Goal: Task Accomplishment & Management: Manage account settings

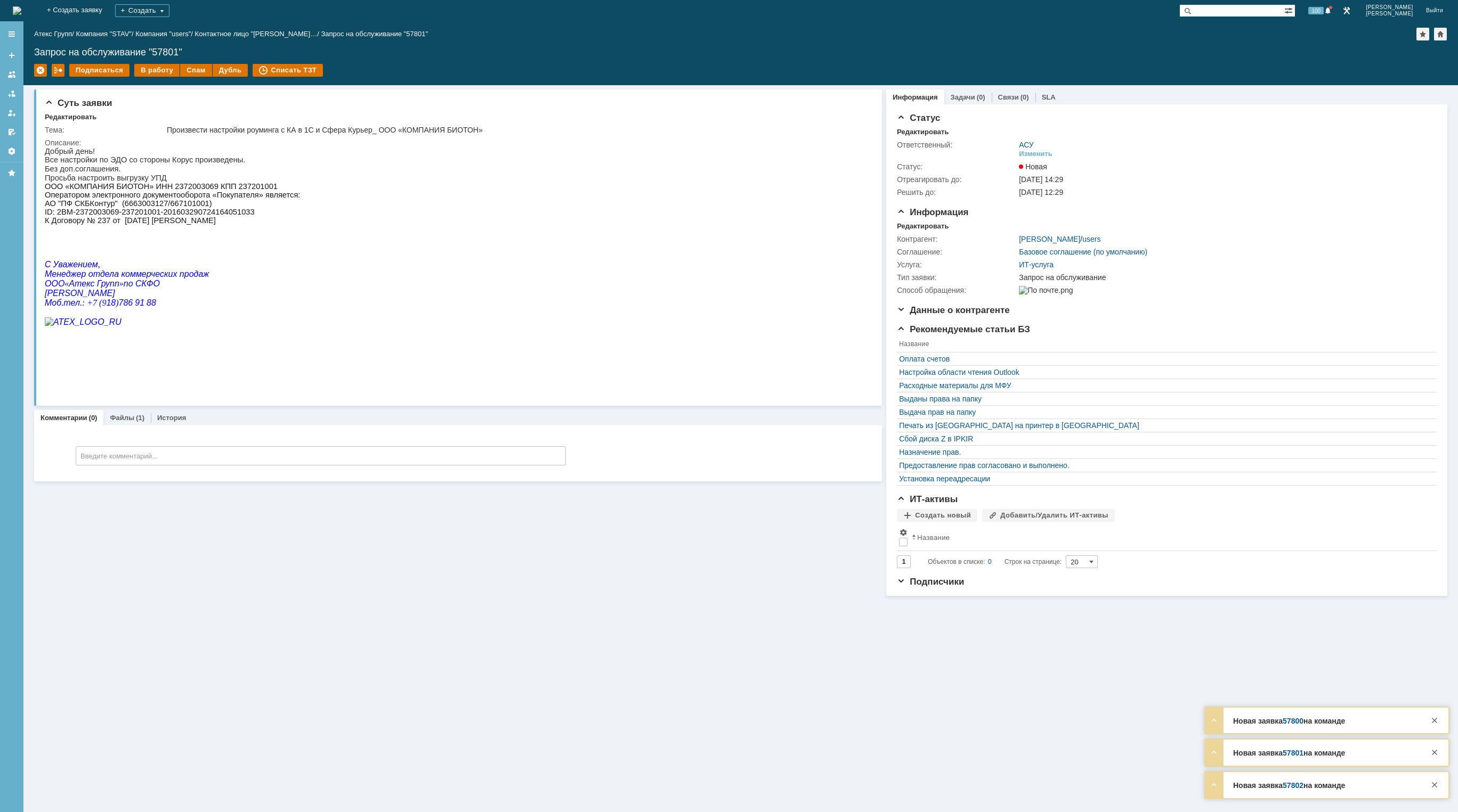
click at [21, 13] on img at bounding box center [16, 10] width 9 height 9
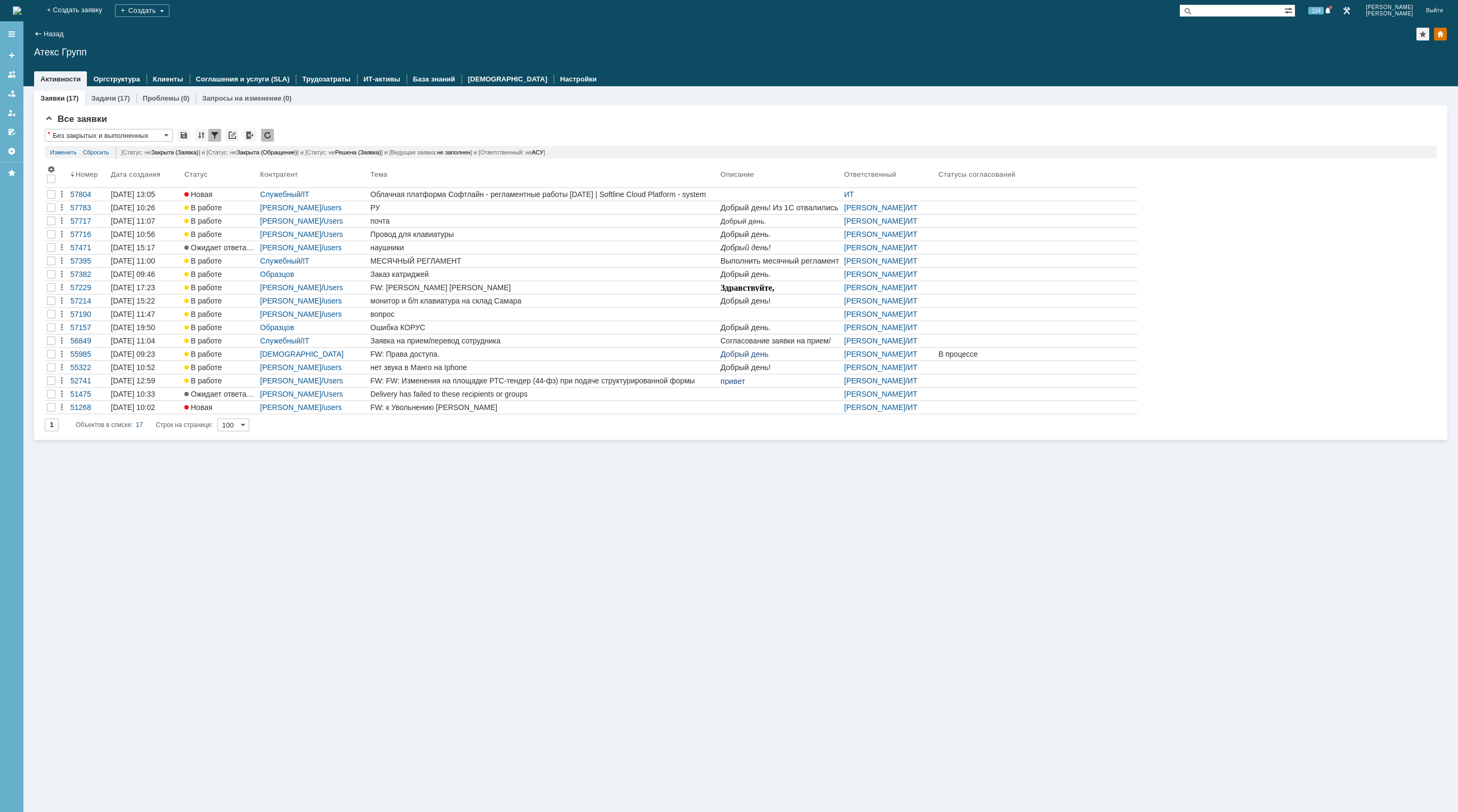
click at [865, 722] on div "Заявки (17) Задачи (17) Проблемы (0) Запросы на изменение (0) Все заявки * Без …" at bounding box center [740, 448] width 1434 height 726
click at [21, 11] on img at bounding box center [16, 10] width 9 height 9
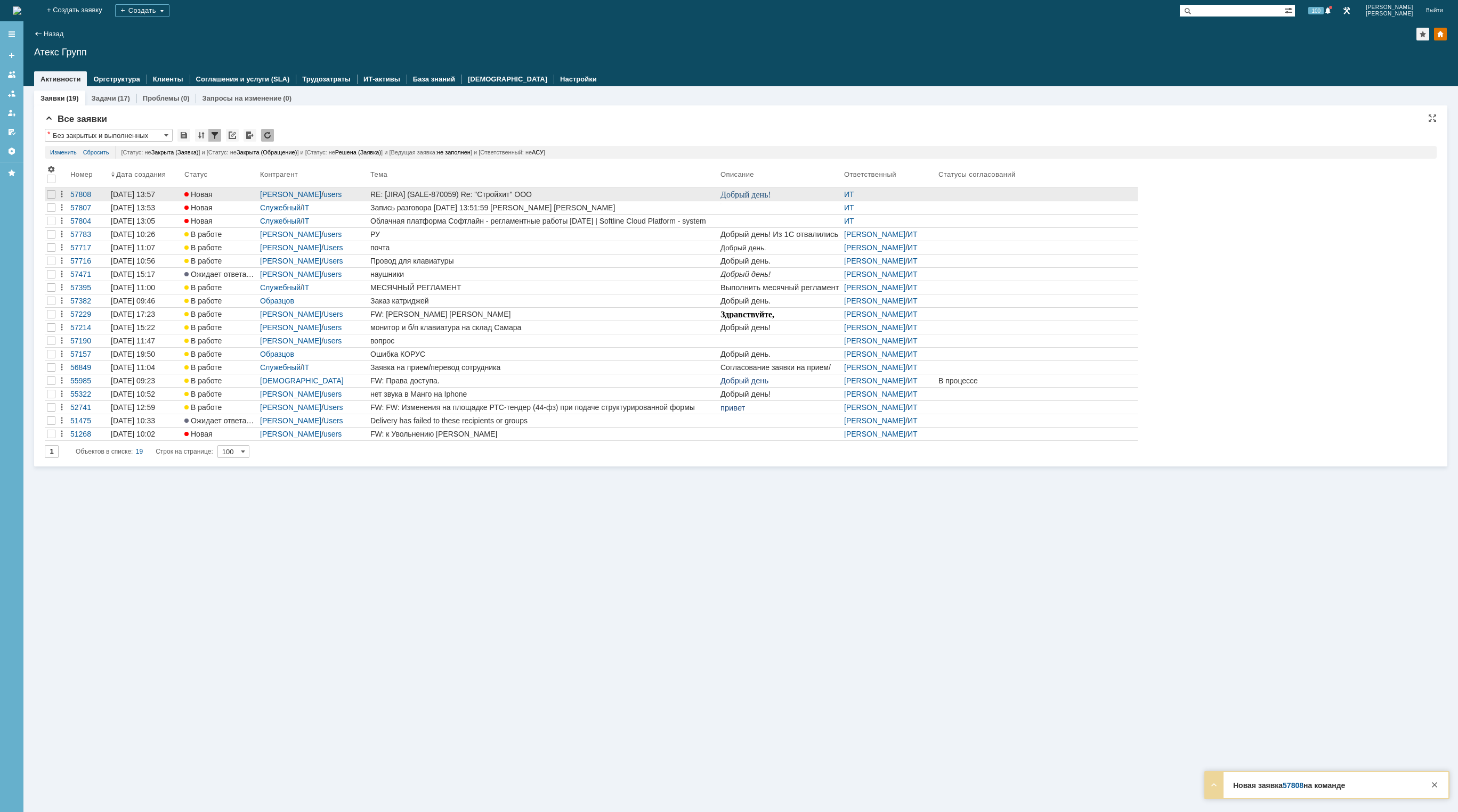
click at [569, 190] on div "RE: [JIRA] (SALE-870059) Re: "Стройхит" ООО" at bounding box center [543, 194] width 345 height 9
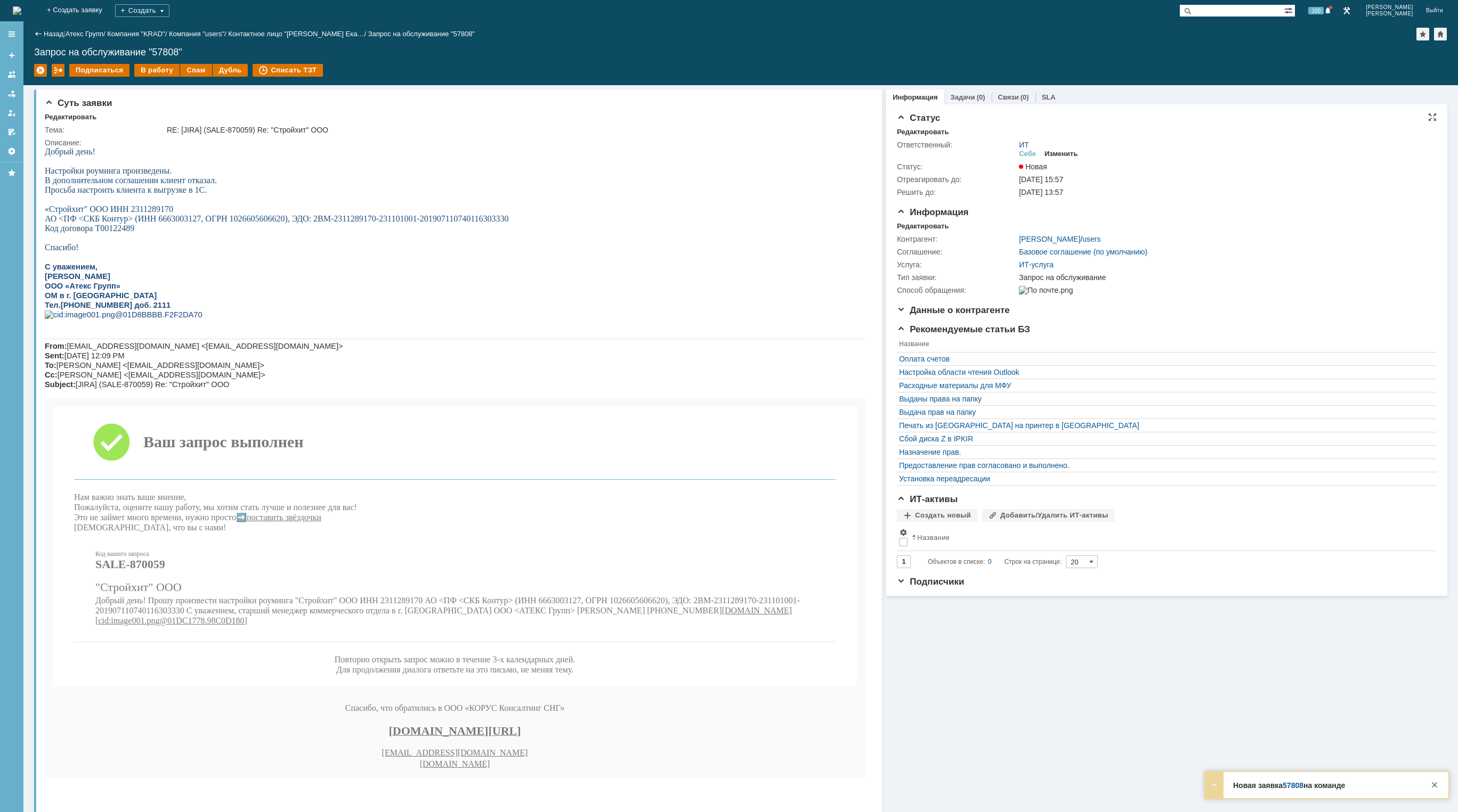
click at [1058, 155] on div "Изменить" at bounding box center [1060, 154] width 33 height 9
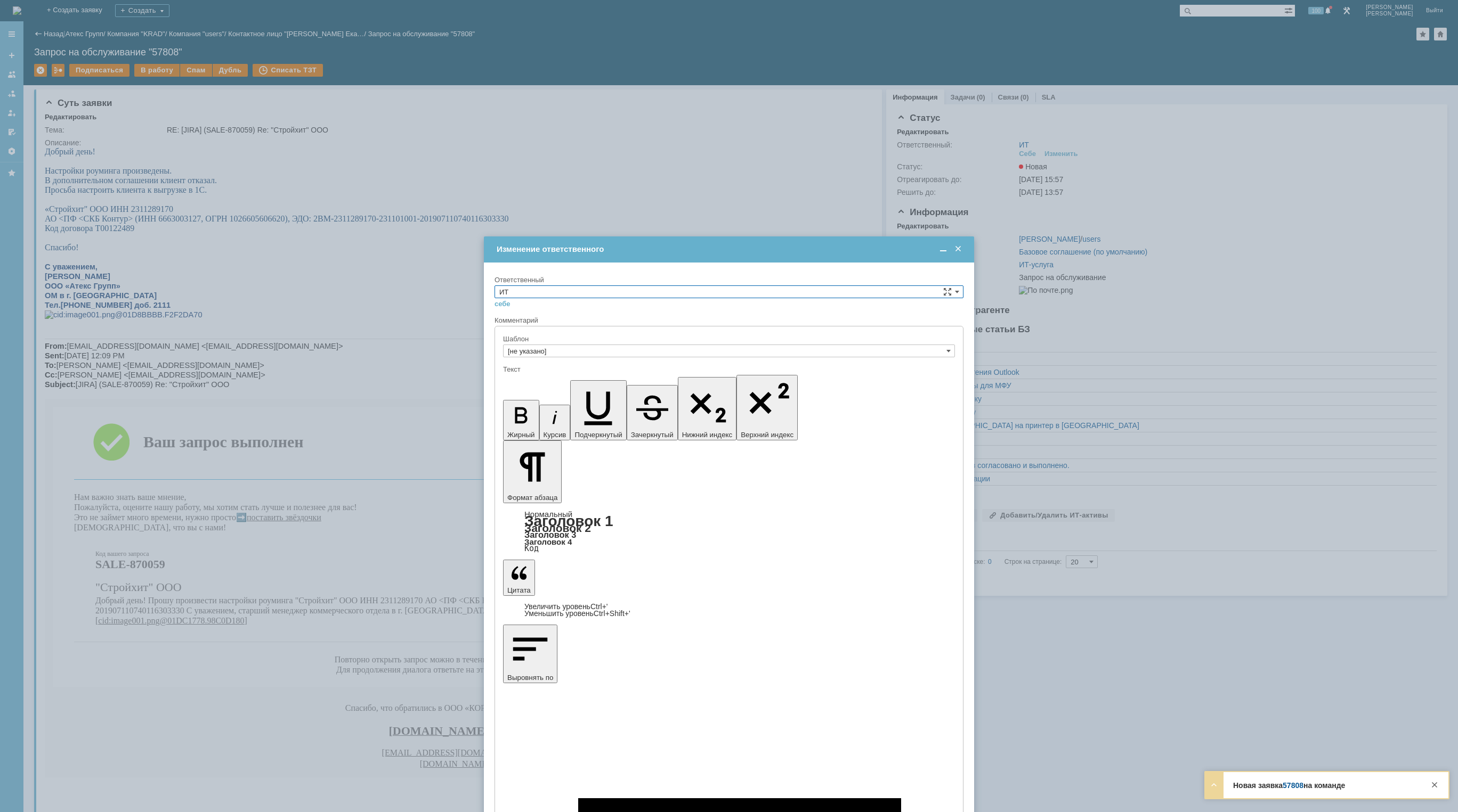
click at [608, 296] on input "ИТ" at bounding box center [728, 291] width 469 height 12
click at [605, 288] on input "ИТ" at bounding box center [728, 291] width 469 height 12
click at [543, 381] on span "АСУ" at bounding box center [728, 380] width 459 height 9
type input "АСУ"
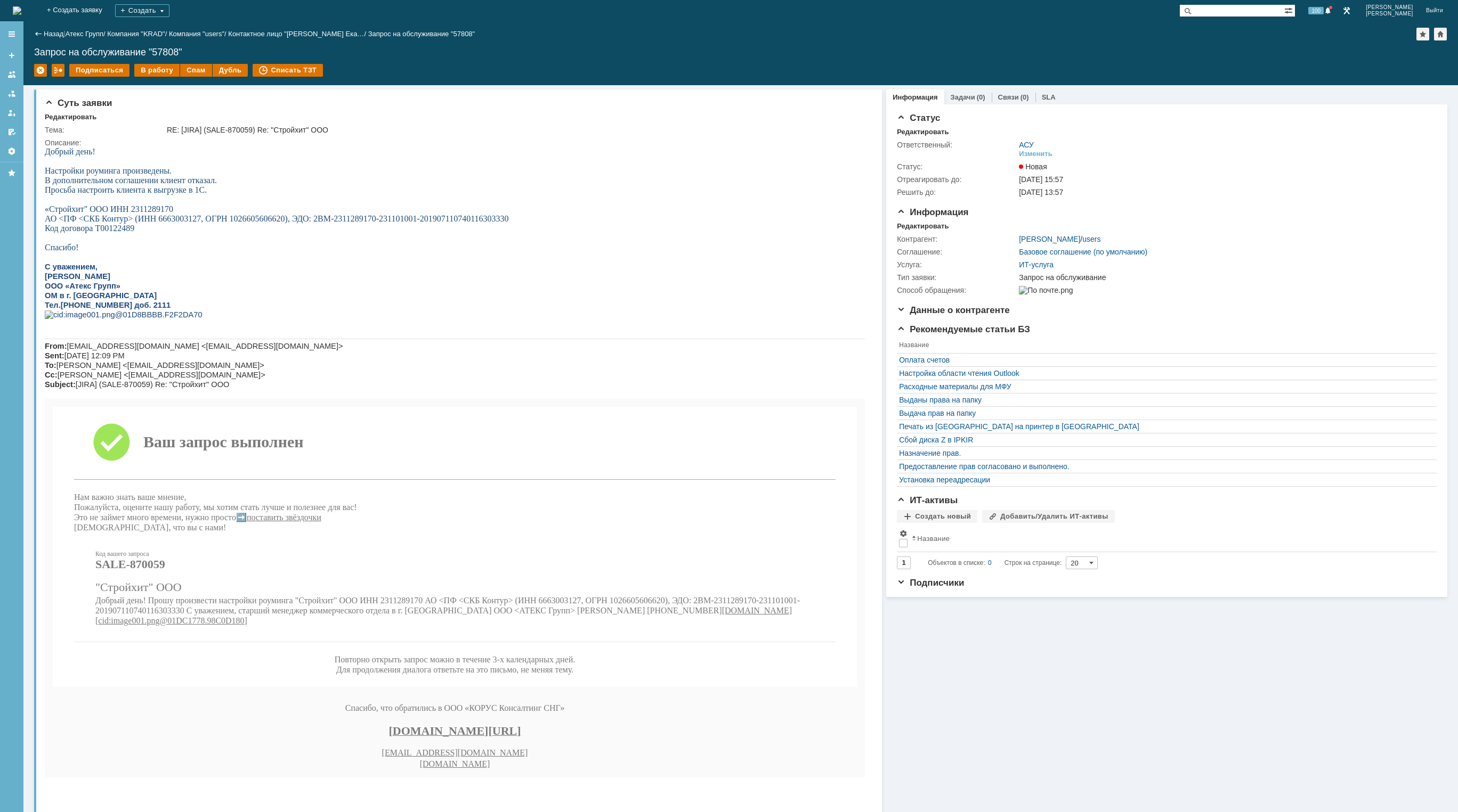
click at [21, 10] on img at bounding box center [16, 10] width 9 height 9
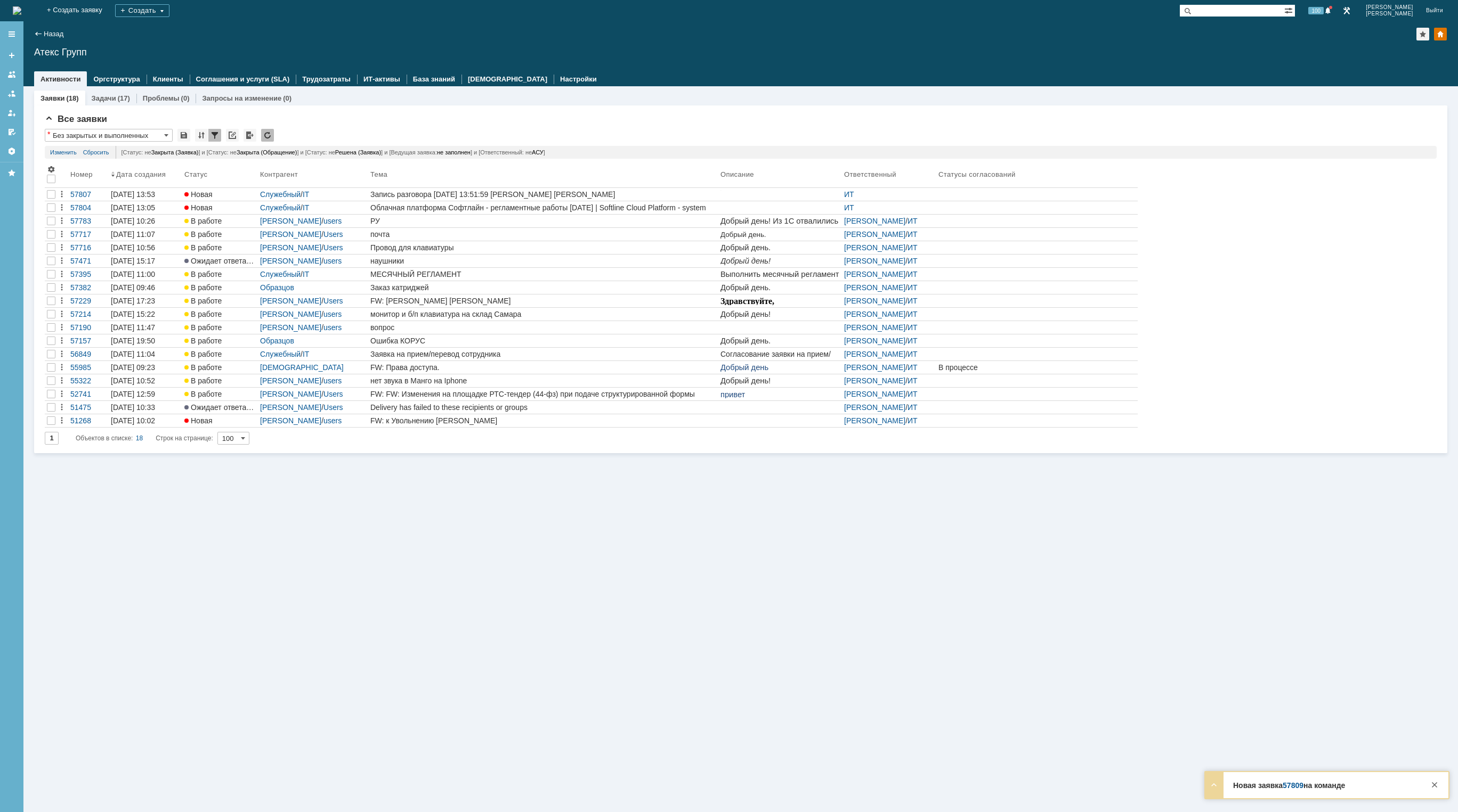
click at [21, 13] on img at bounding box center [16, 10] width 9 height 9
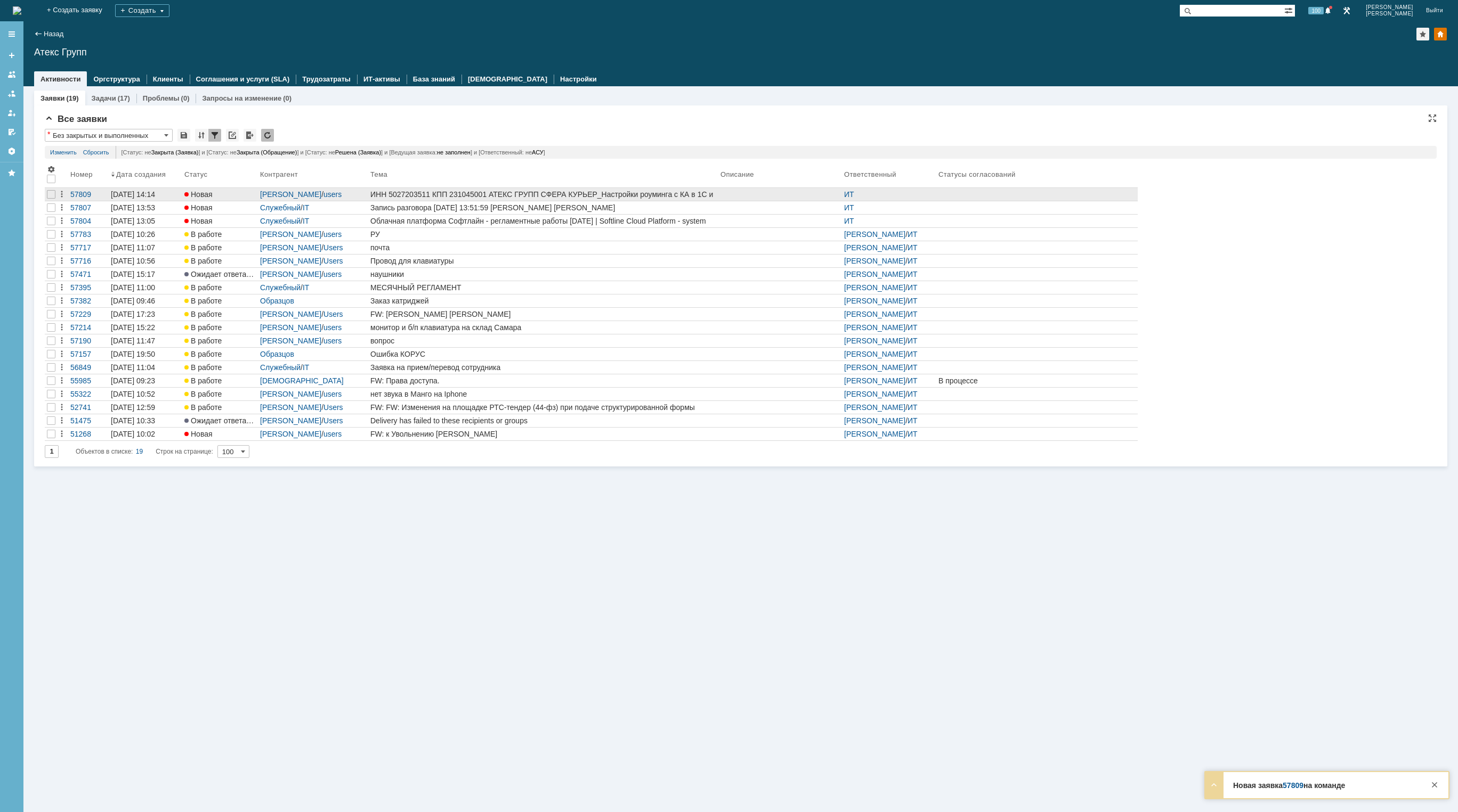
click at [621, 197] on div "ИНН 5027203511 КПП 231045001 АТЕКС ГРУПП СФЕРА КУРЬЕР_Настройки роуминга с КА в…" at bounding box center [543, 194] width 345 height 9
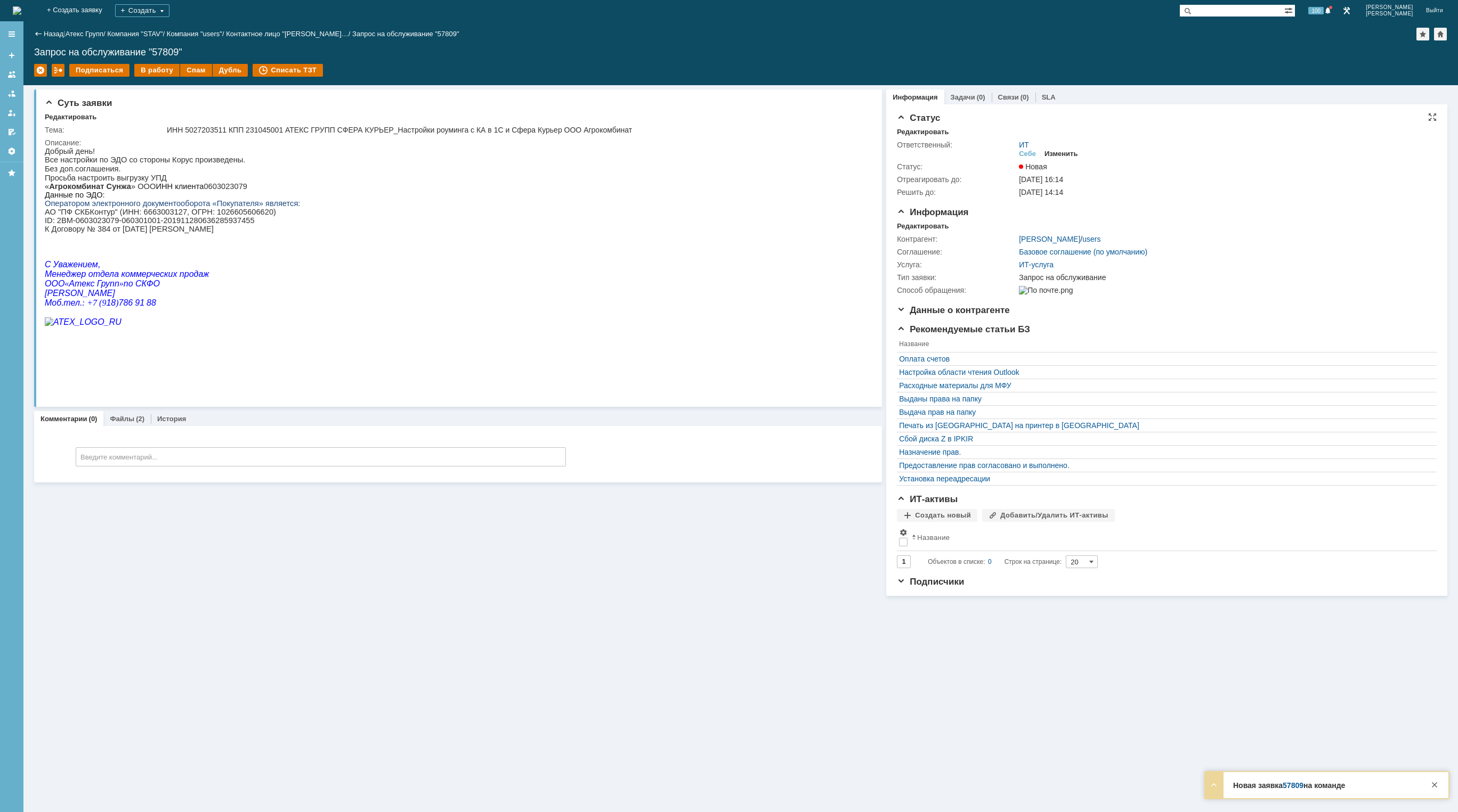
click at [1064, 153] on div "Изменить" at bounding box center [1060, 154] width 33 height 9
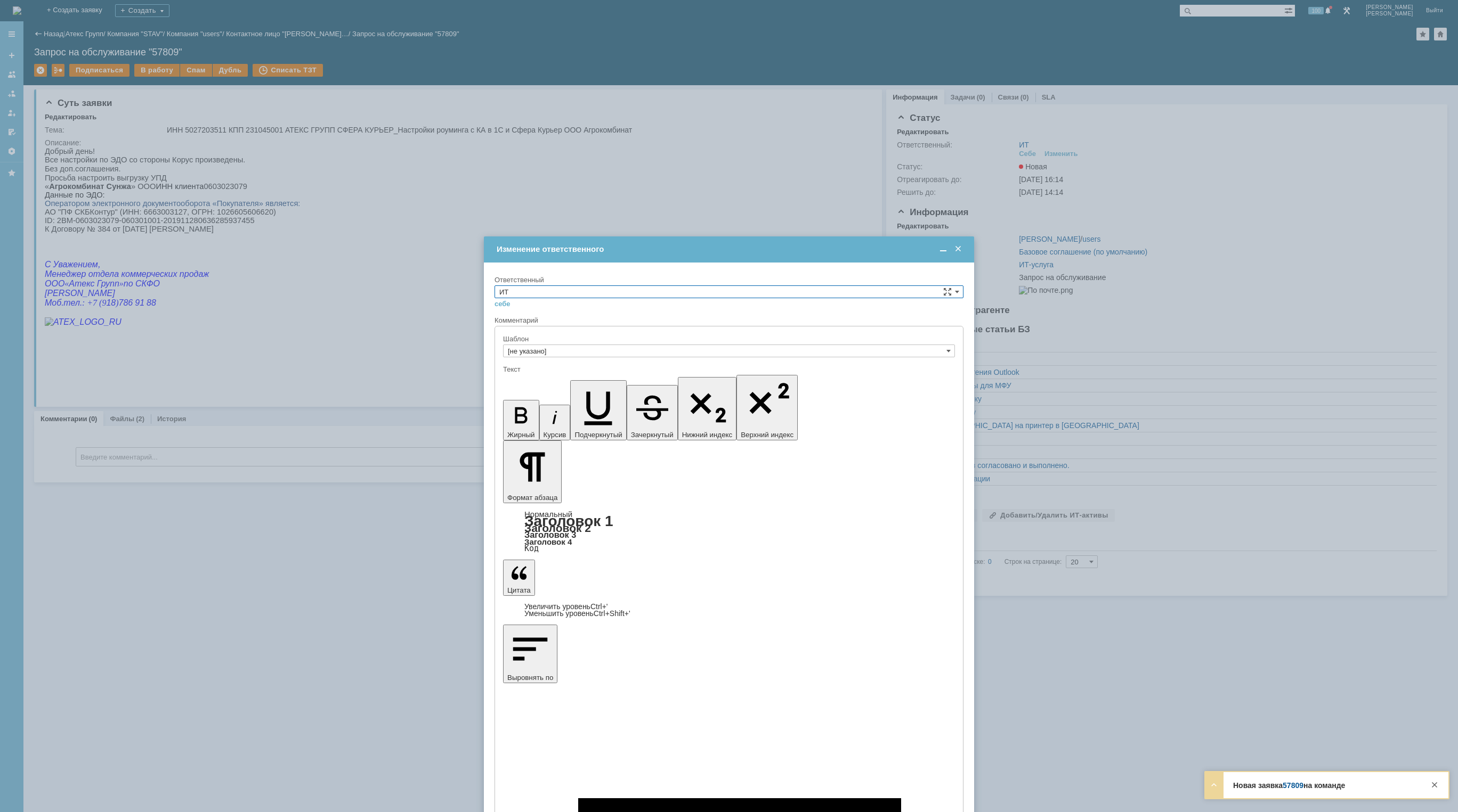
click at [579, 289] on input "ИТ" at bounding box center [728, 291] width 469 height 12
click at [552, 378] on span "АСУ" at bounding box center [728, 380] width 459 height 9
type input "АСУ"
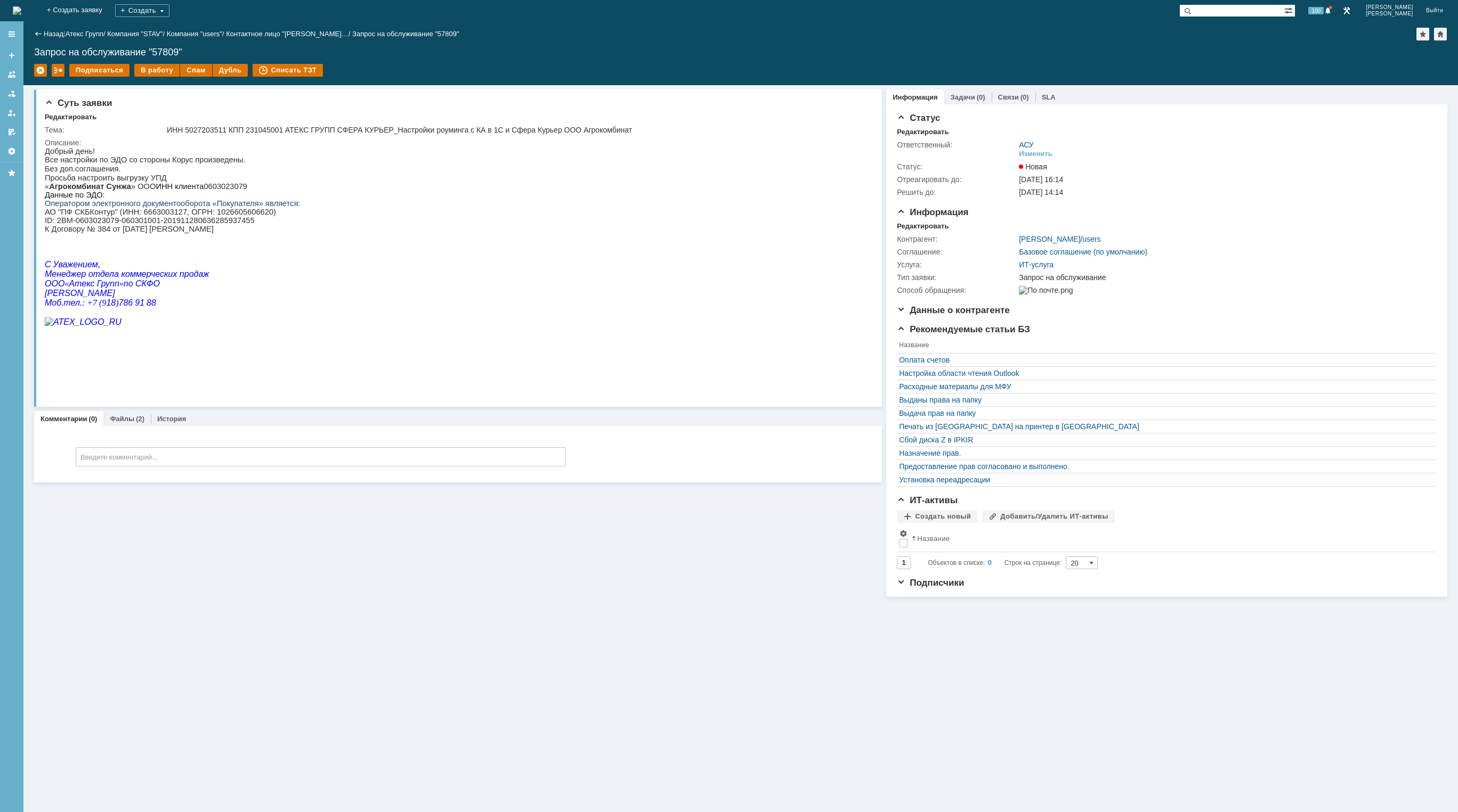
click at [21, 14] on img at bounding box center [16, 10] width 9 height 9
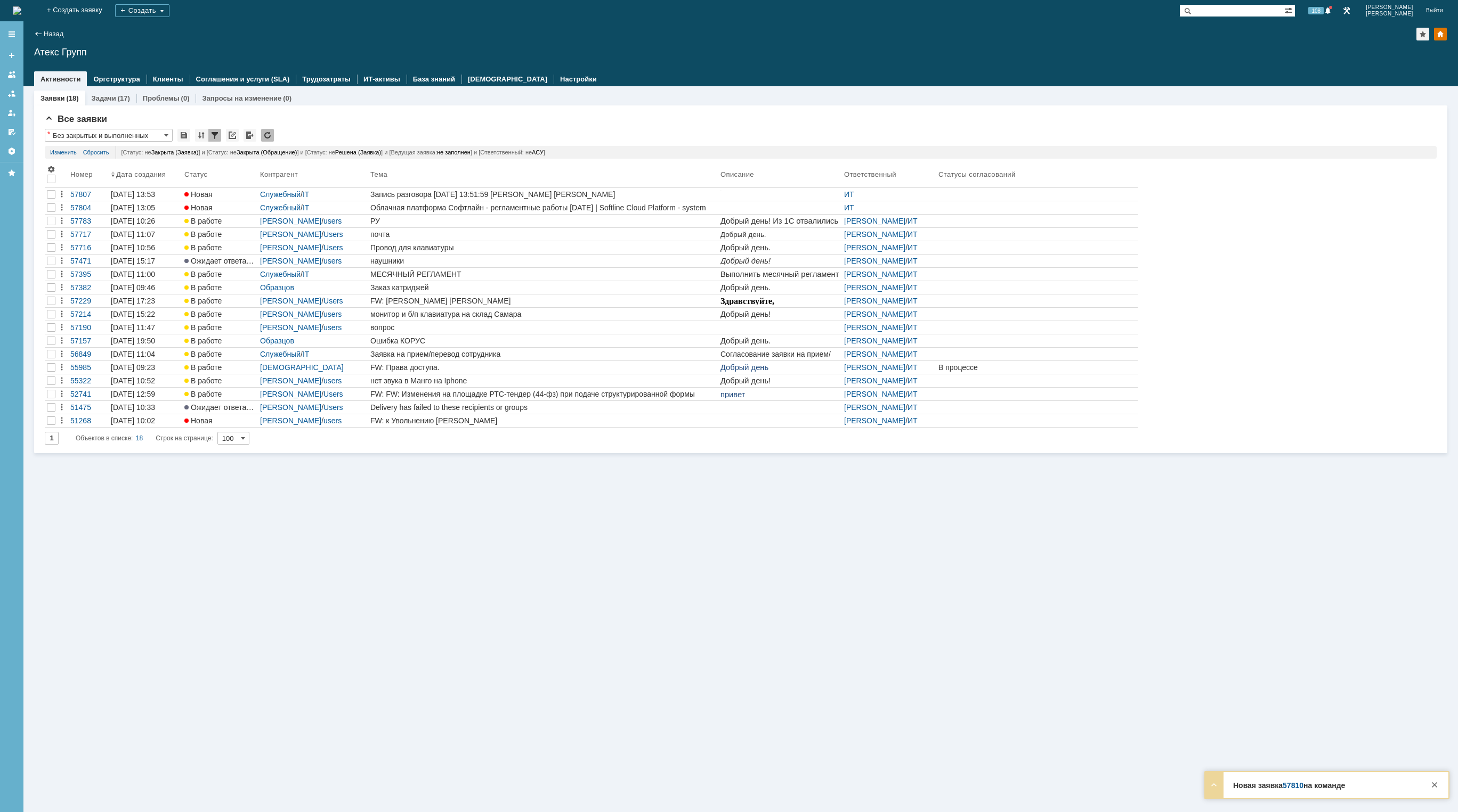
click at [21, 12] on img at bounding box center [16, 10] width 9 height 9
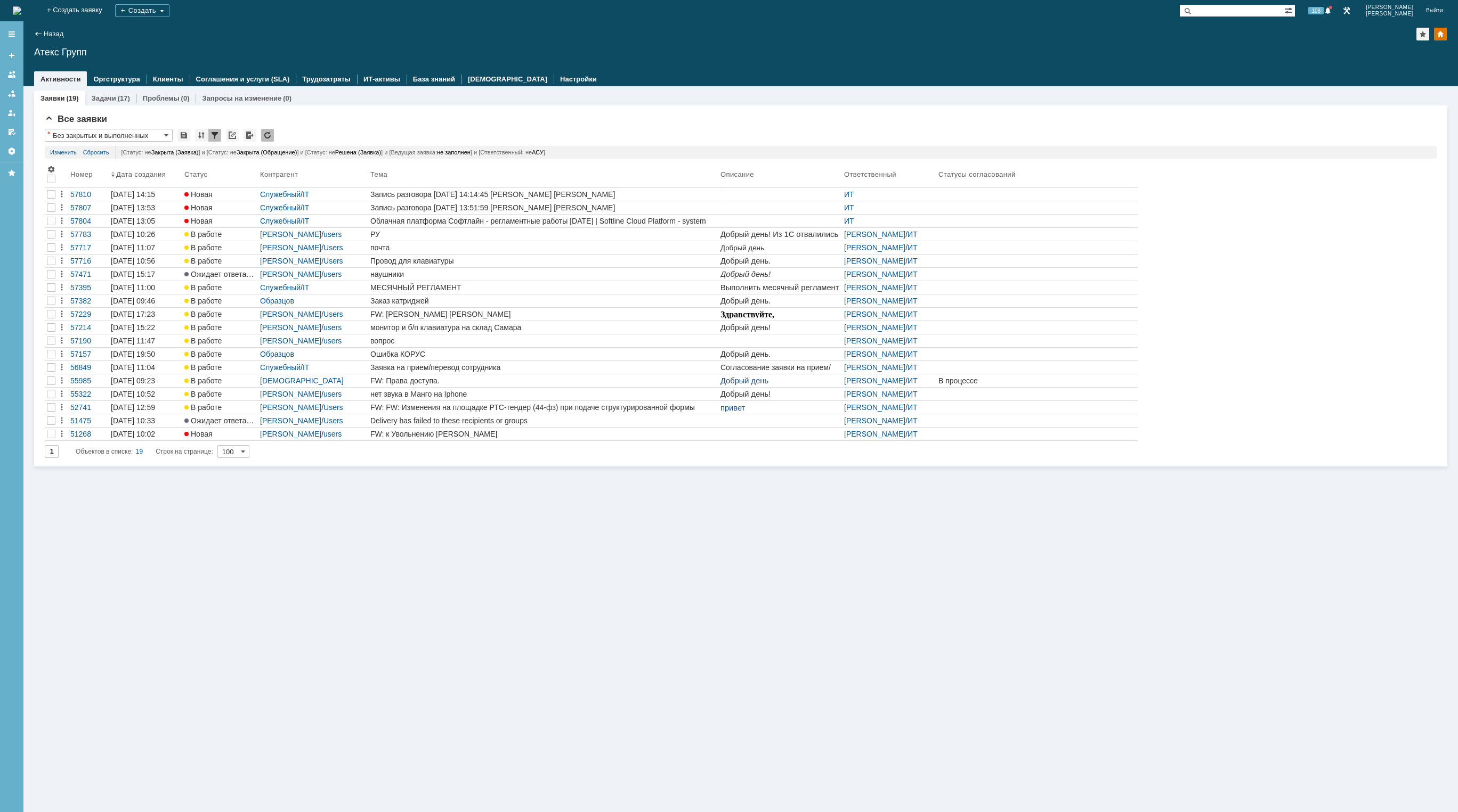
click at [21, 7] on img at bounding box center [16, 10] width 9 height 9
